Goal: Transaction & Acquisition: Purchase product/service

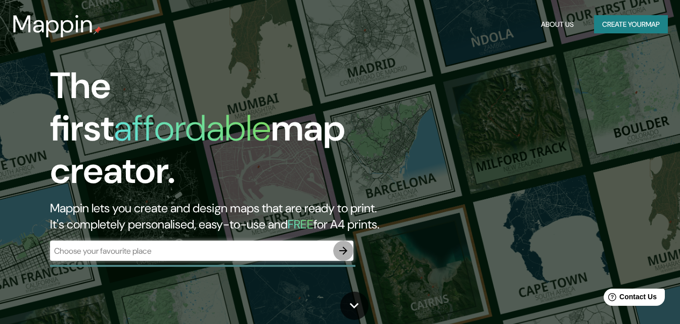
click at [345, 245] on icon "button" at bounding box center [343, 251] width 12 height 12
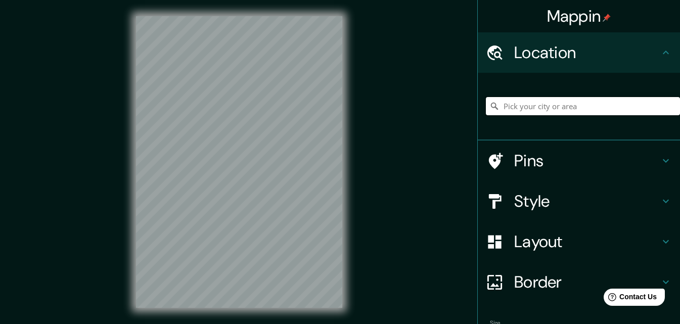
click at [525, 111] on input "Pick your city or area" at bounding box center [583, 106] width 194 height 18
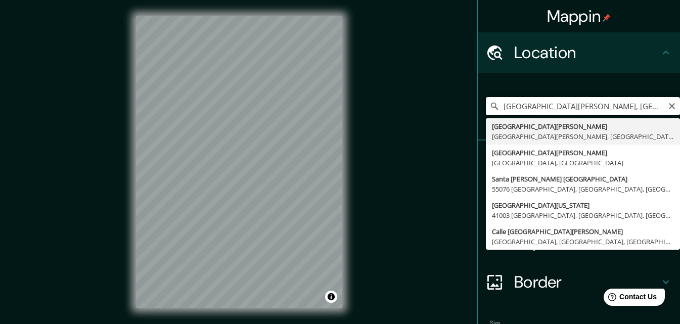
type input "[GEOGRAPHIC_DATA][PERSON_NAME], [GEOGRAPHIC_DATA][PERSON_NAME], [GEOGRAPHIC_DAT…"
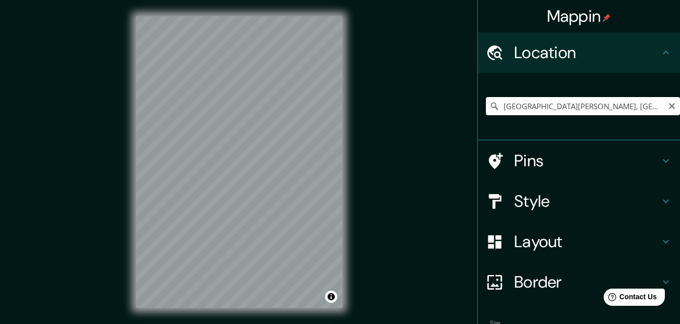
click at [594, 104] on input "[GEOGRAPHIC_DATA][PERSON_NAME], [GEOGRAPHIC_DATA][PERSON_NAME], [GEOGRAPHIC_DAT…" at bounding box center [583, 106] width 194 height 18
click at [667, 104] on icon "Clear" at bounding box center [671, 106] width 8 height 8
paste input "[GEOGRAPHIC_DATA]"
type input "[GEOGRAPHIC_DATA]"
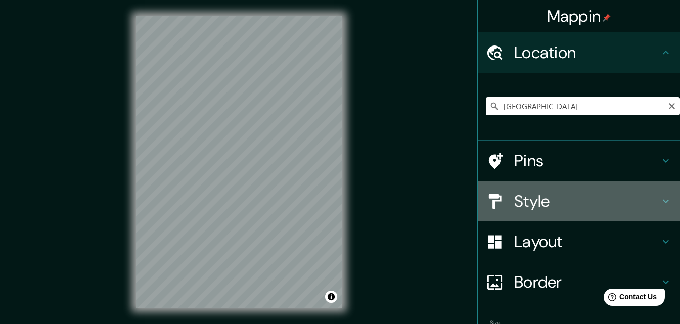
click at [566, 200] on h4 "Style" at bounding box center [587, 201] width 146 height 20
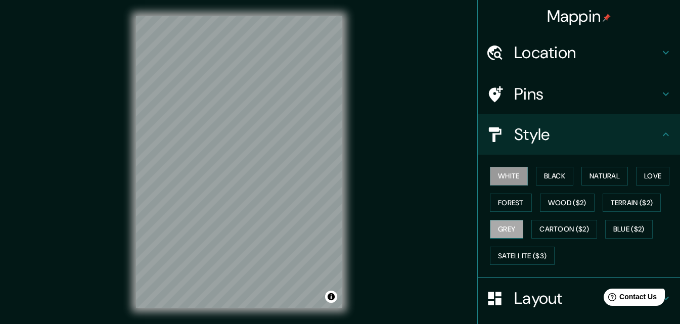
click at [509, 227] on button "Grey" at bounding box center [506, 229] width 33 height 19
